Goal: Transaction & Acquisition: Purchase product/service

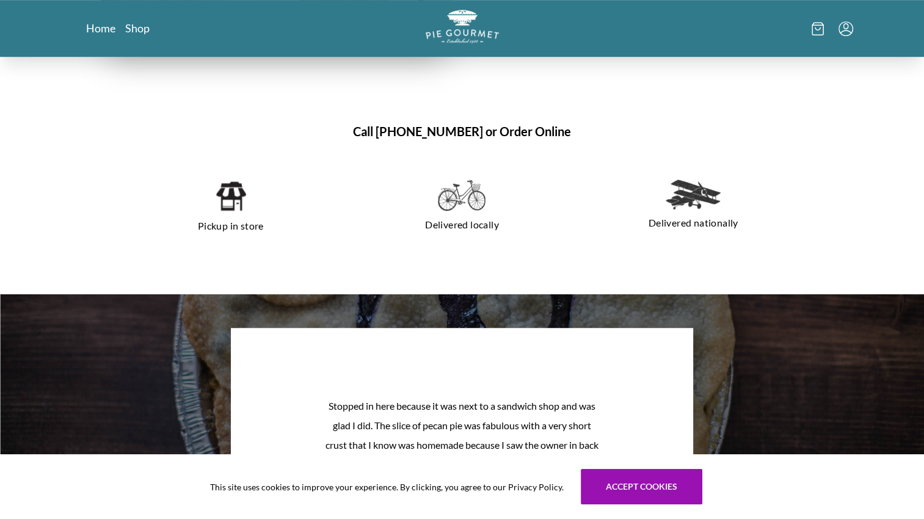
scroll to position [672, 0]
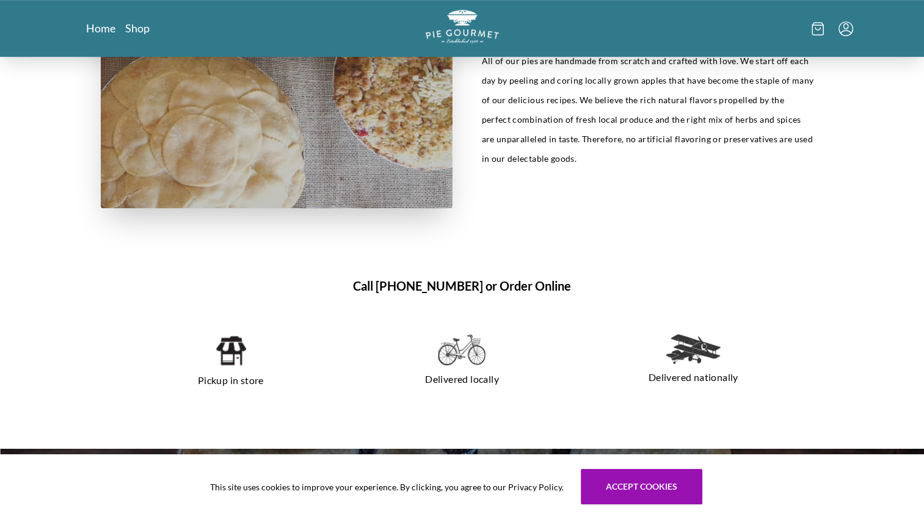
click at [237, 358] on img at bounding box center [230, 350] width 31 height 33
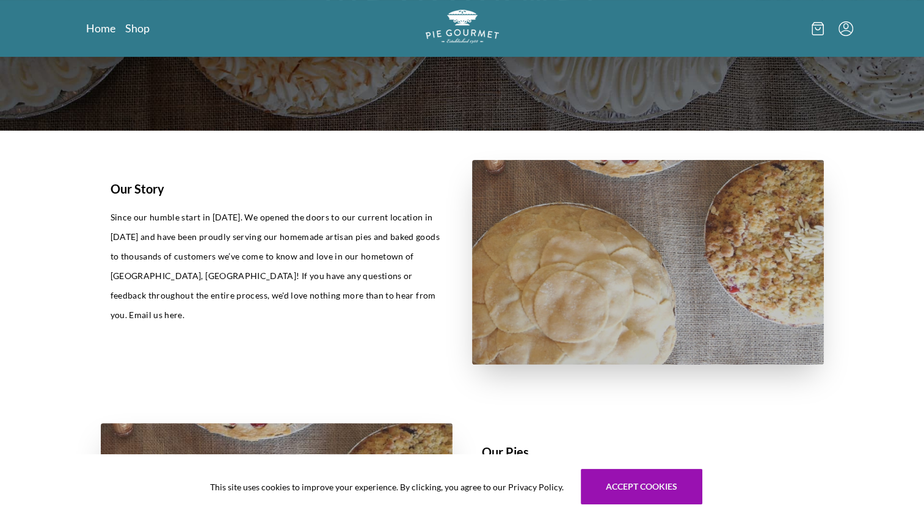
scroll to position [61, 0]
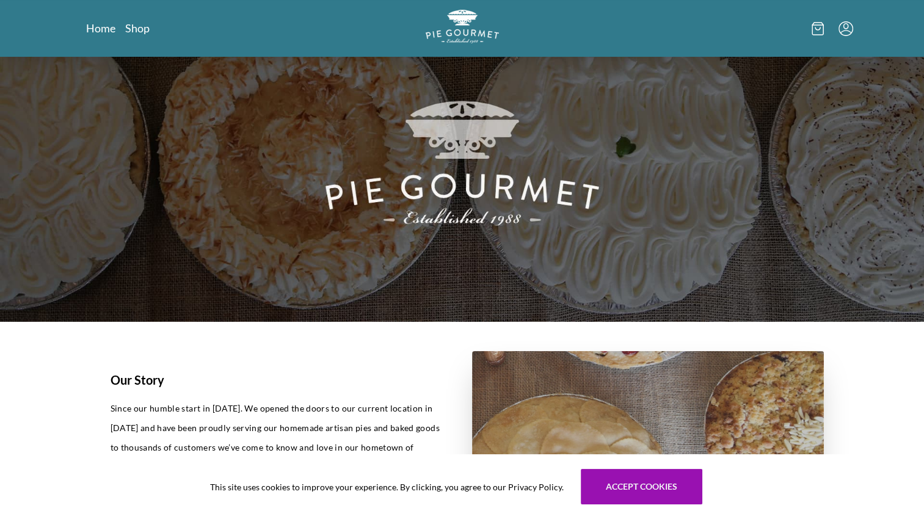
click at [142, 35] on div "Home Shop" at bounding box center [461, 28] width 781 height 57
click at [134, 27] on link "Shop" at bounding box center [137, 28] width 24 height 15
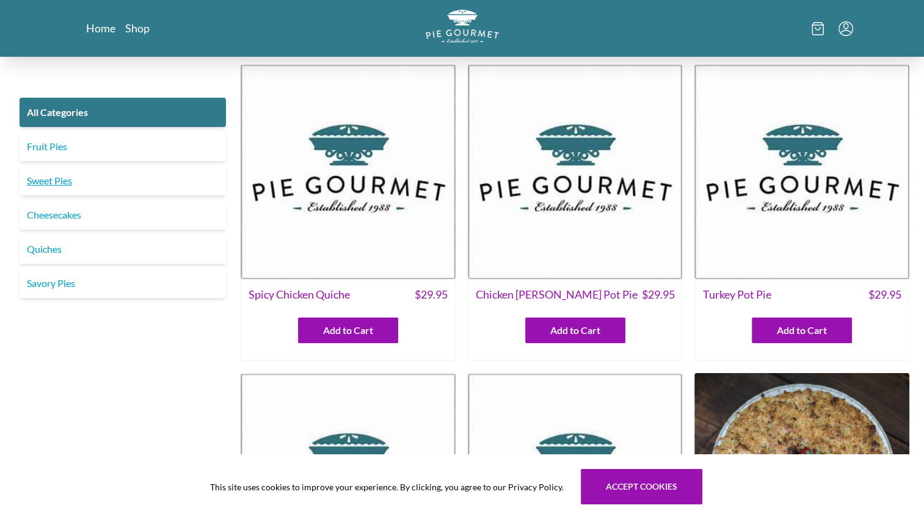
click at [65, 182] on link "Sweet Pies" at bounding box center [123, 180] width 206 height 29
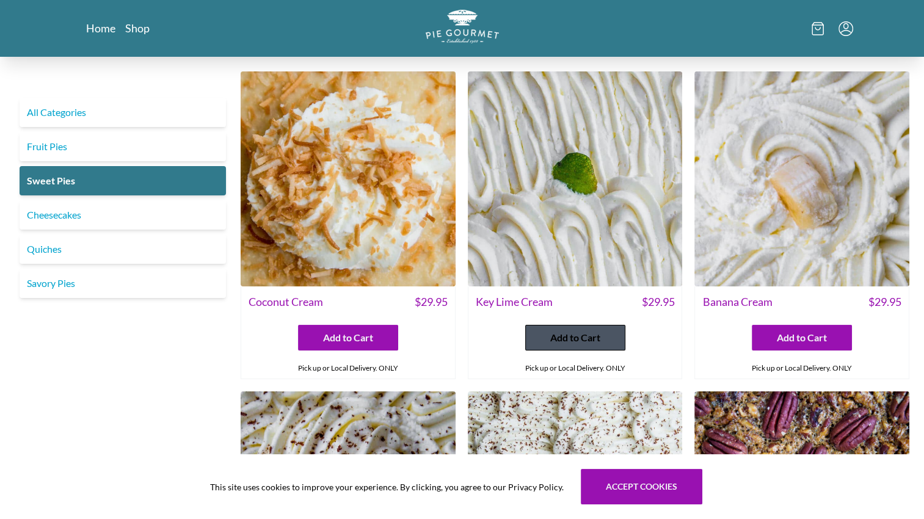
click at [612, 339] on button "Add to Cart" at bounding box center [575, 338] width 100 height 26
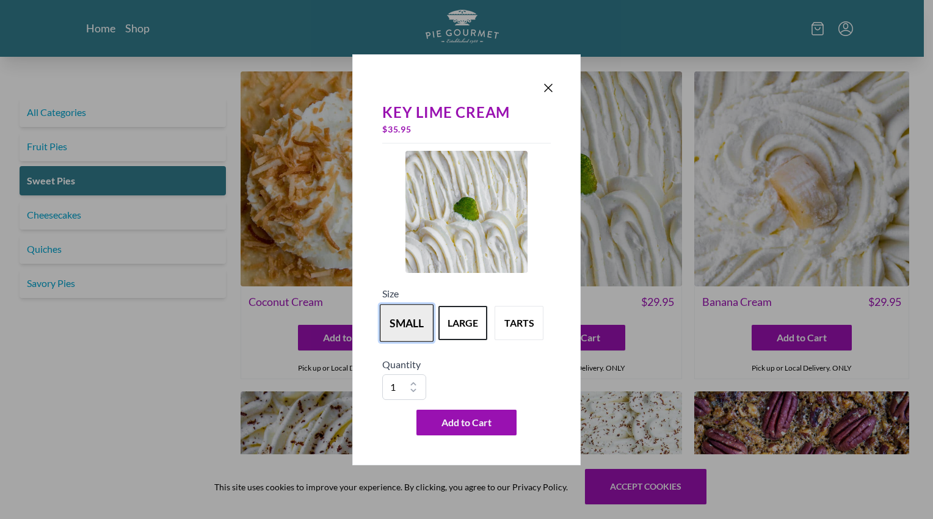
click at [420, 332] on button "small" at bounding box center [407, 323] width 54 height 38
click at [459, 328] on button "large" at bounding box center [463, 323] width 54 height 38
click at [406, 326] on button "small" at bounding box center [407, 323] width 54 height 38
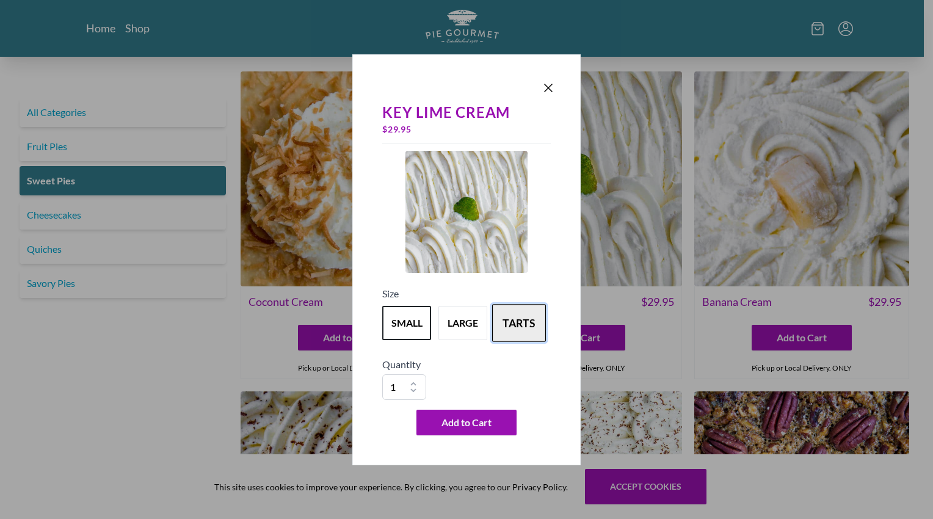
click at [532, 325] on button "tarts" at bounding box center [519, 323] width 54 height 38
click at [421, 319] on button "small" at bounding box center [407, 323] width 54 height 38
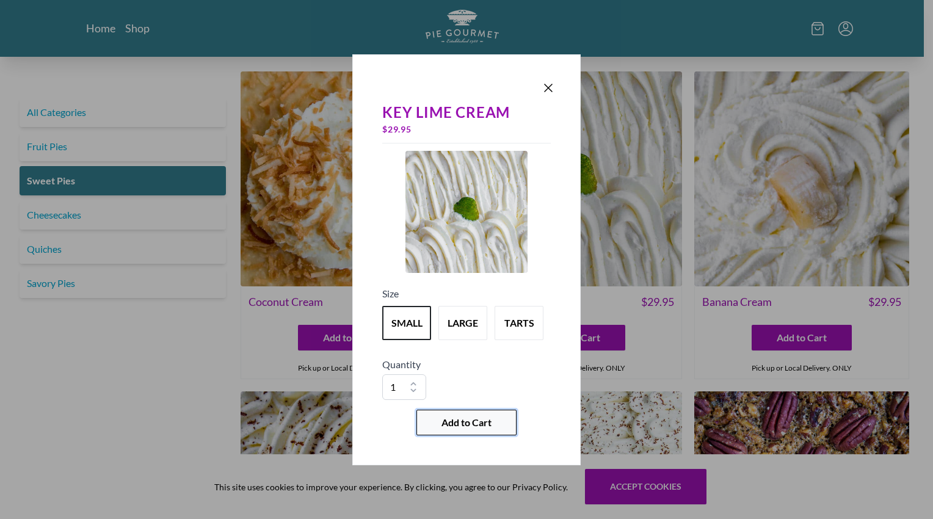
click at [459, 419] on span "Add to Cart" at bounding box center [466, 422] width 50 height 15
